Goal: Task Accomplishment & Management: Manage account settings

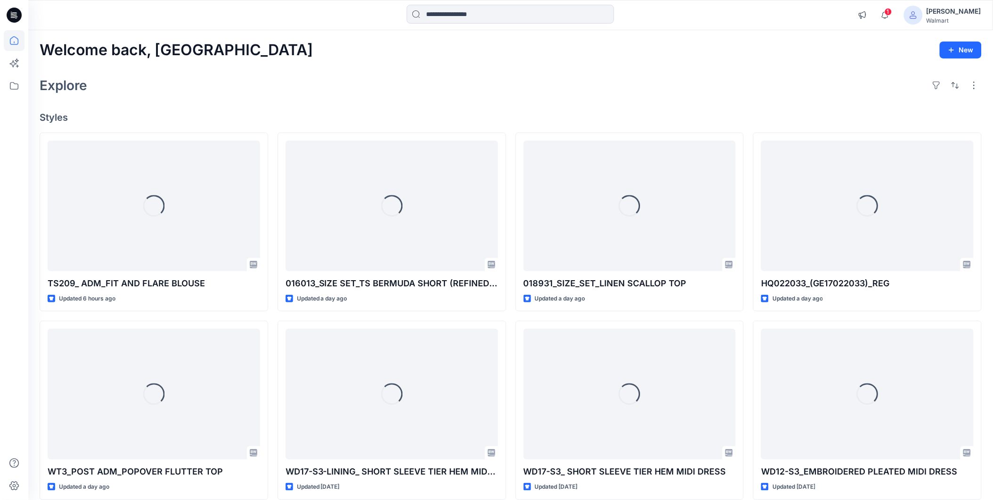
click at [958, 17] on div "Walmart" at bounding box center [954, 20] width 55 height 7
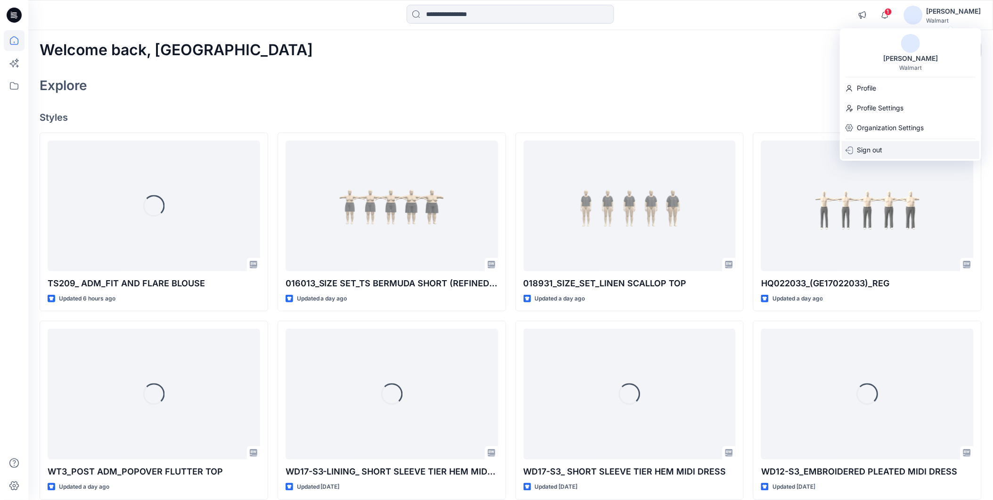
click at [859, 147] on p "Sign out" at bounding box center [869, 150] width 25 height 18
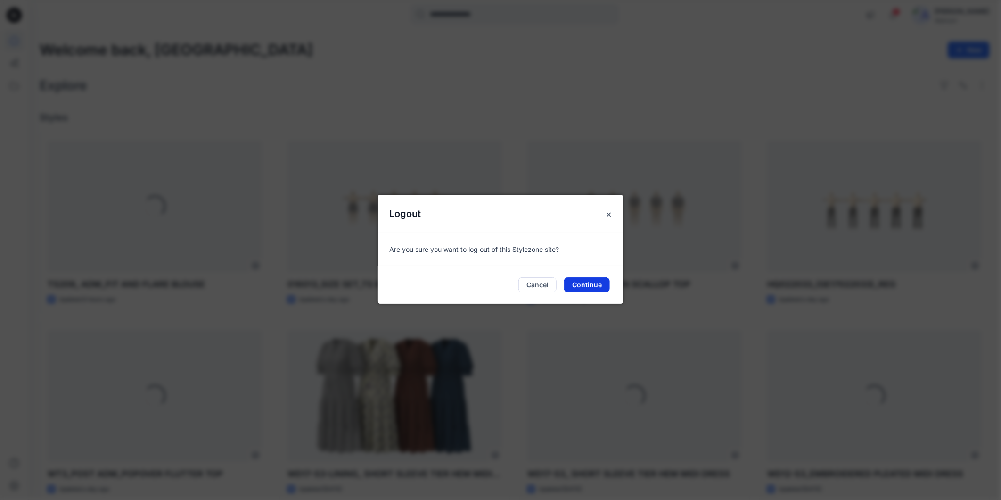
click at [578, 279] on button "Continue" at bounding box center [587, 284] width 46 height 15
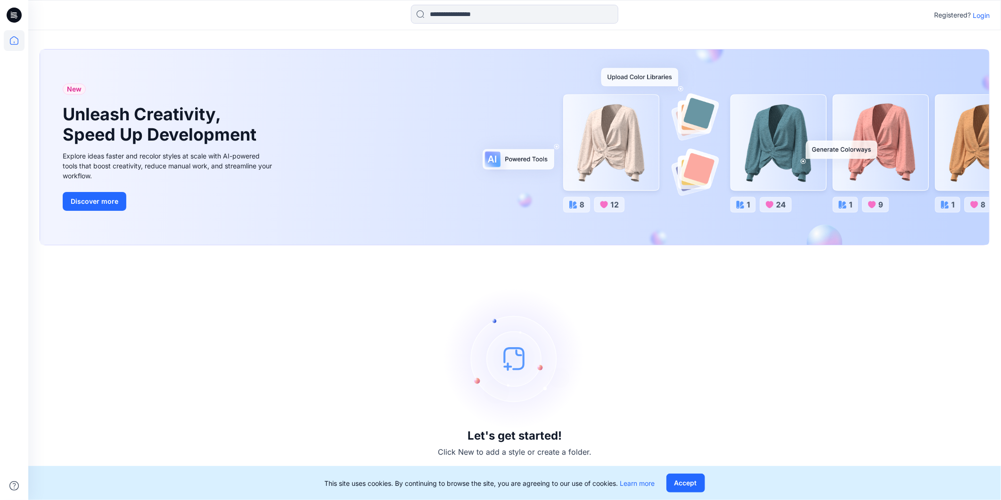
click at [979, 16] on p "Login" at bounding box center [981, 15] width 17 height 10
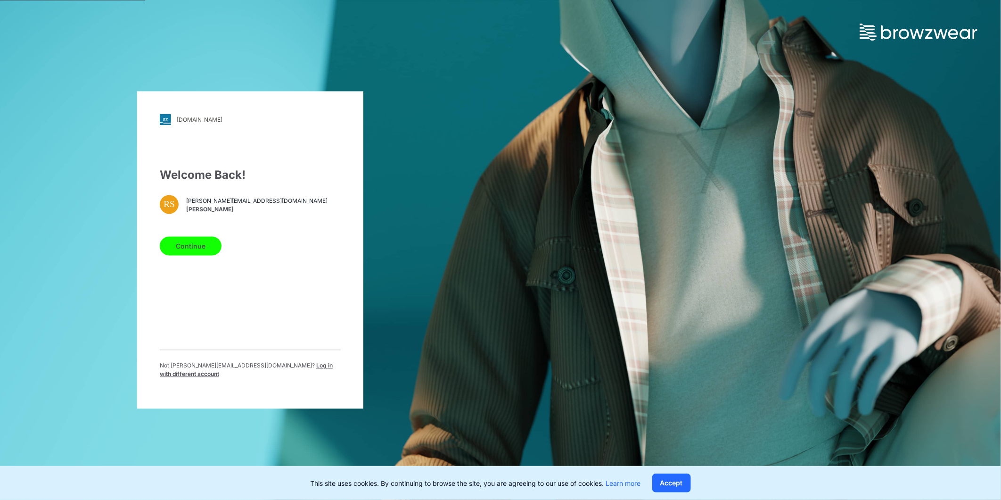
click at [262, 366] on span "Log in with different account" at bounding box center [246, 370] width 173 height 16
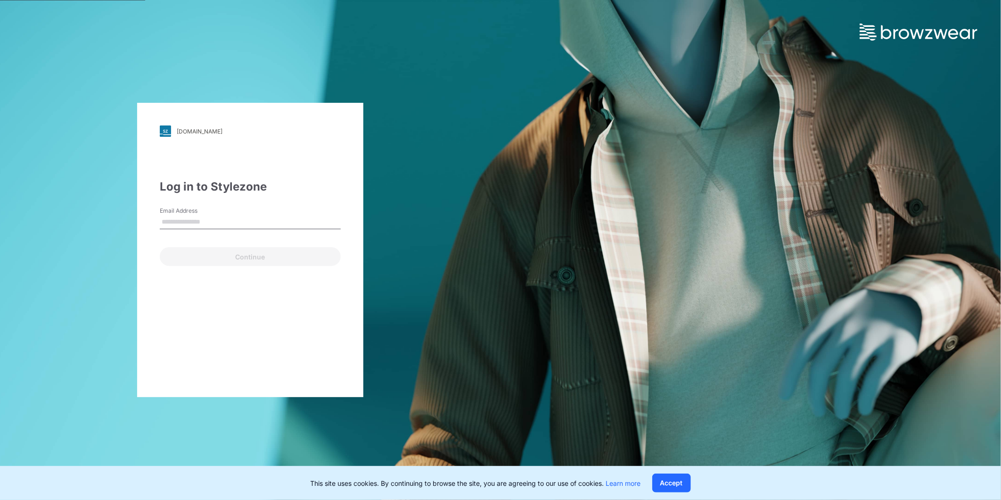
click at [225, 220] on input "Email Address" at bounding box center [250, 222] width 181 height 14
type input "**********"
click at [222, 253] on button "Continue" at bounding box center [250, 256] width 181 height 19
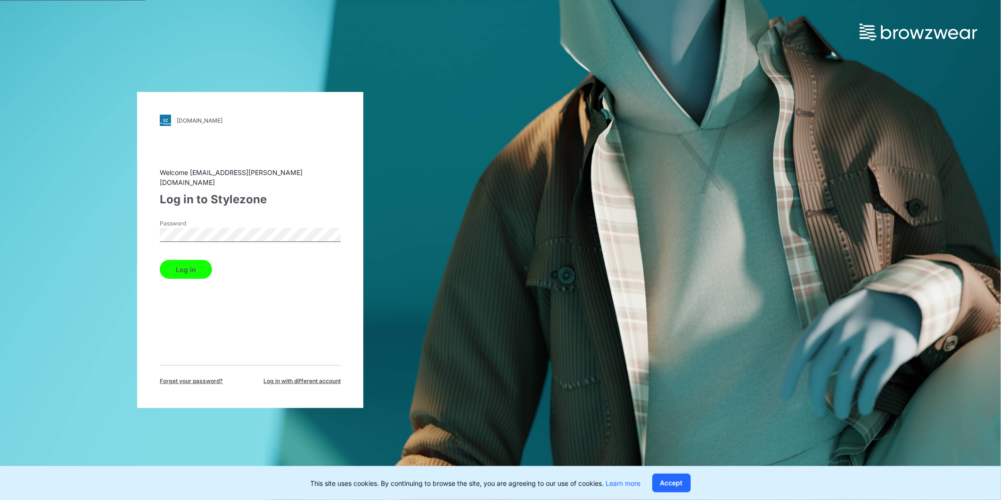
click at [188, 262] on button "Log in" at bounding box center [186, 269] width 52 height 19
